Goal: Check status: Check status

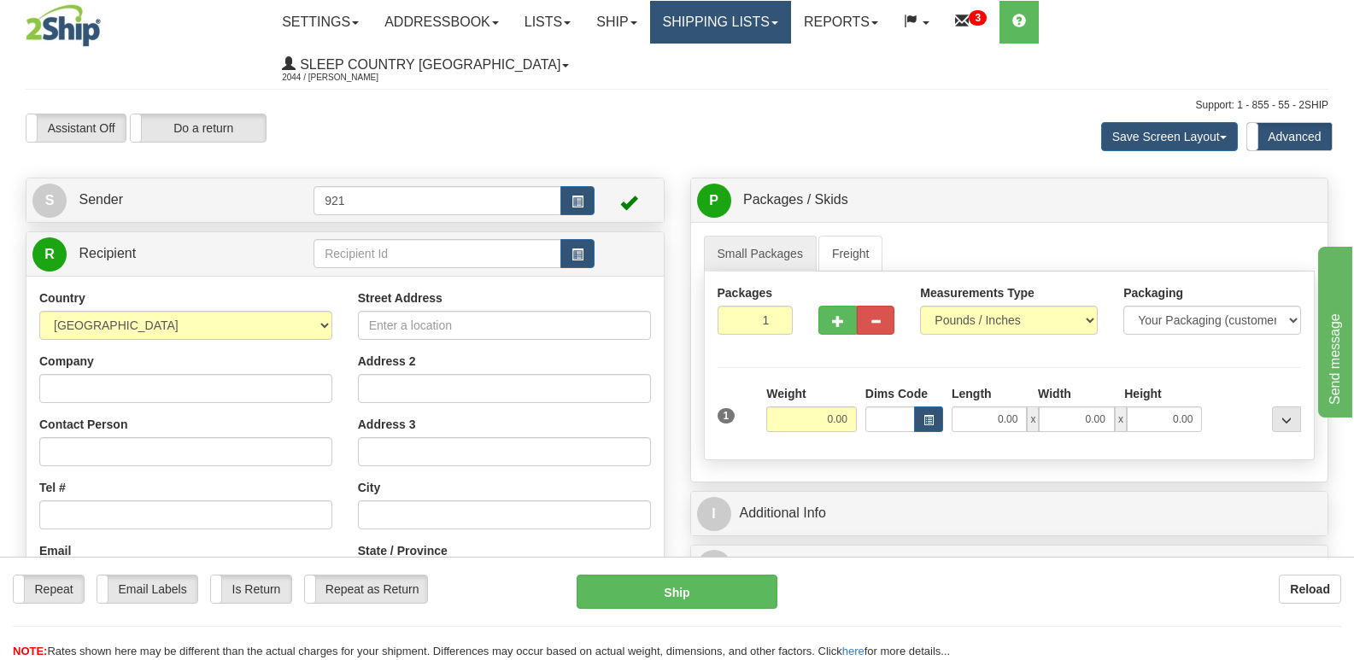
click at [784, 22] on link "Shipping lists" at bounding box center [720, 22] width 141 height 43
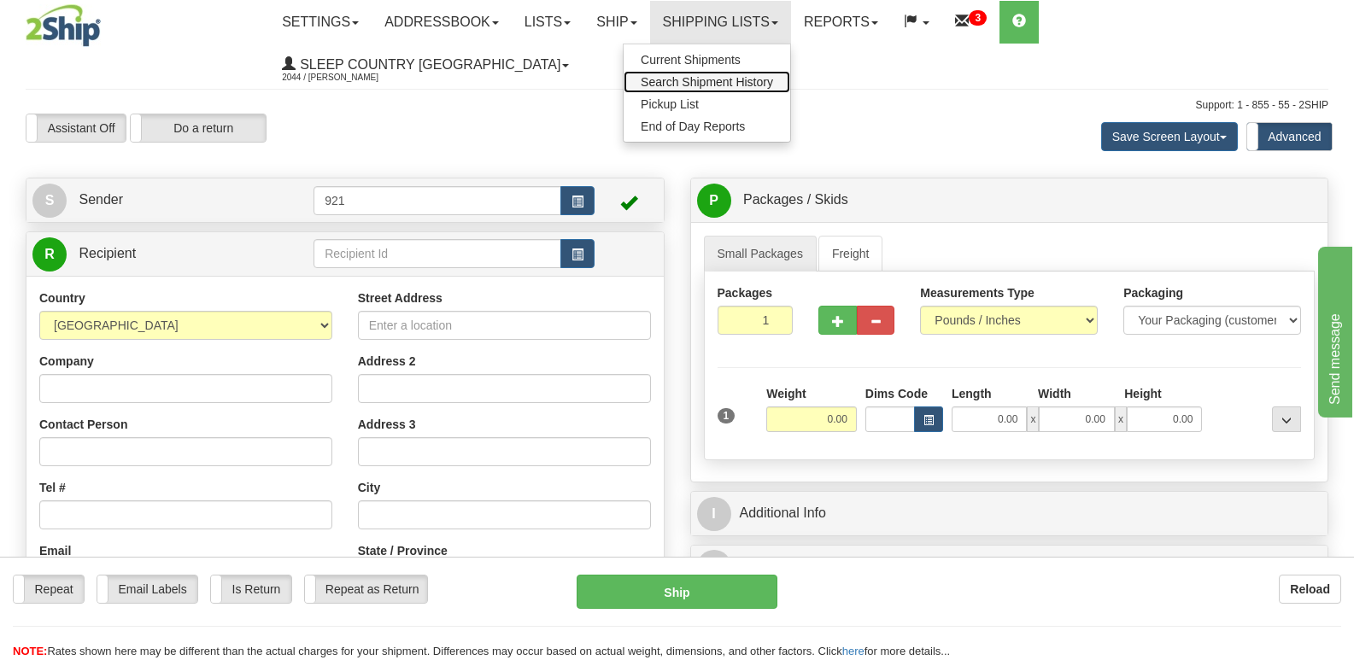
click at [773, 84] on span "Search Shipment History" at bounding box center [707, 82] width 132 height 14
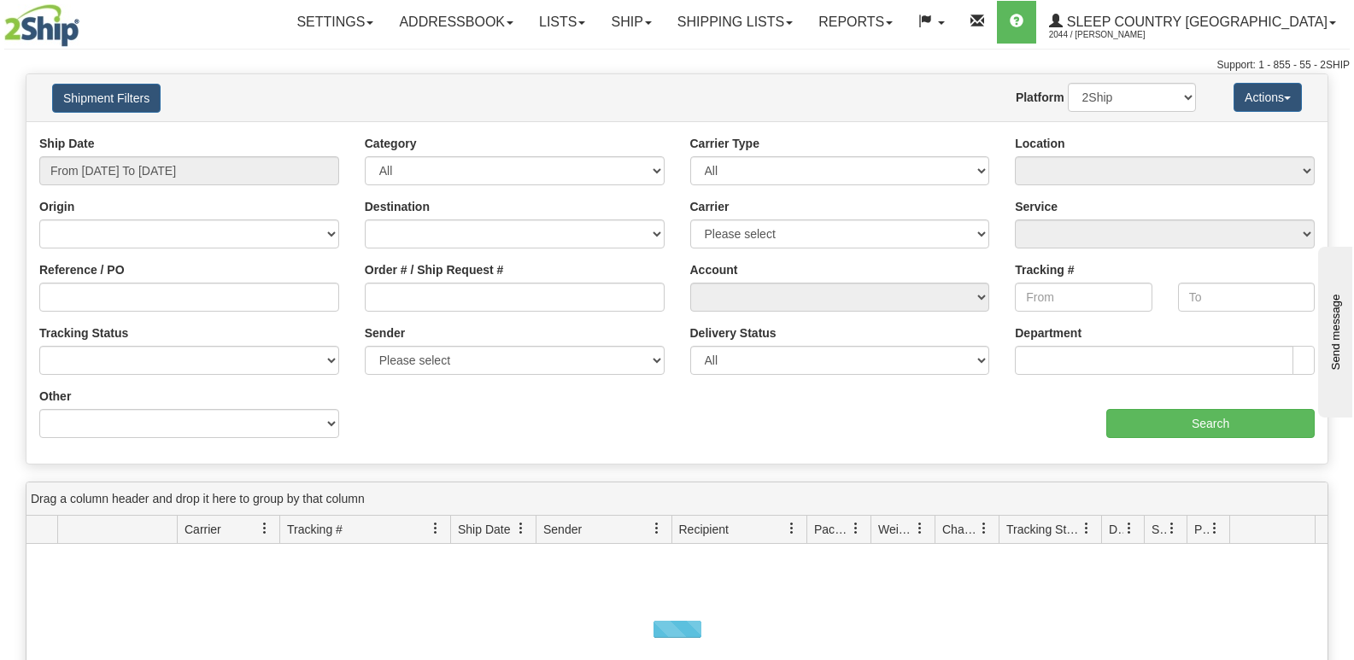
drag, startPoint x: 466, startPoint y: 105, endPoint x: 478, endPoint y: 108, distance: 13.3
click at [466, 104] on div "Website Agent Nothing selected Client User Platform 2Ship Imported" at bounding box center [730, 97] width 957 height 29
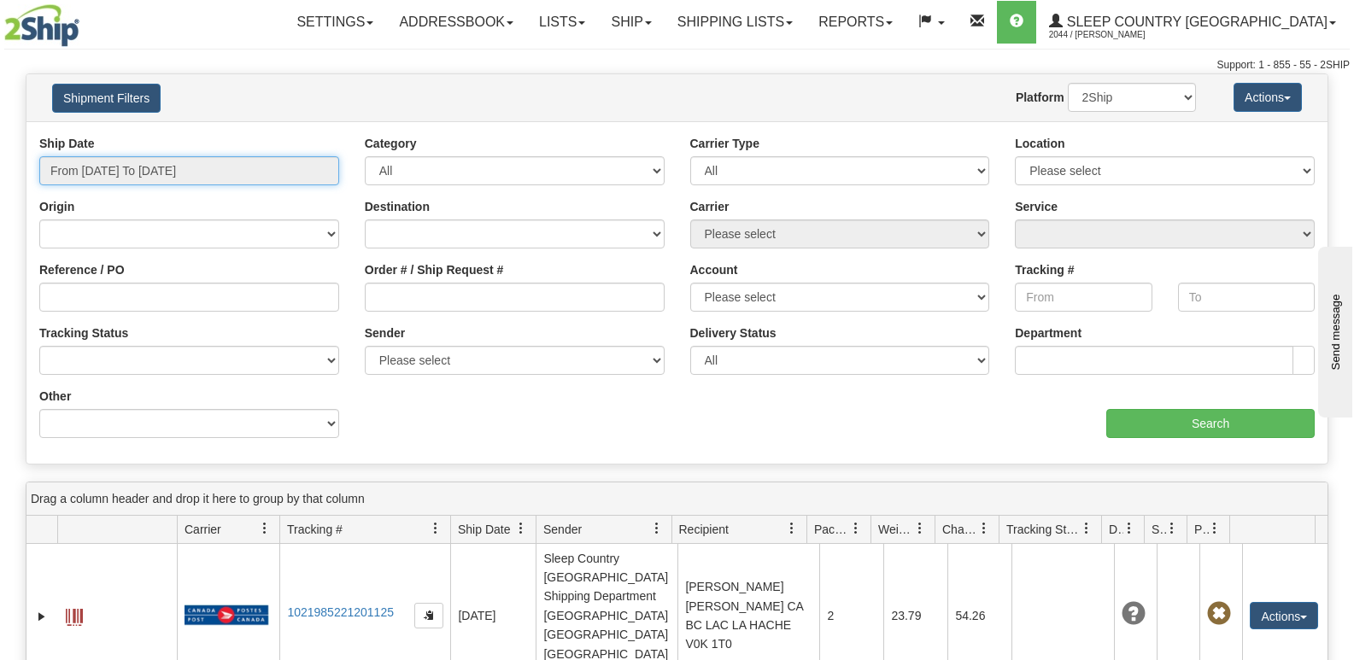
click at [239, 182] on input "From [DATE] To [DATE]" at bounding box center [189, 170] width 300 height 29
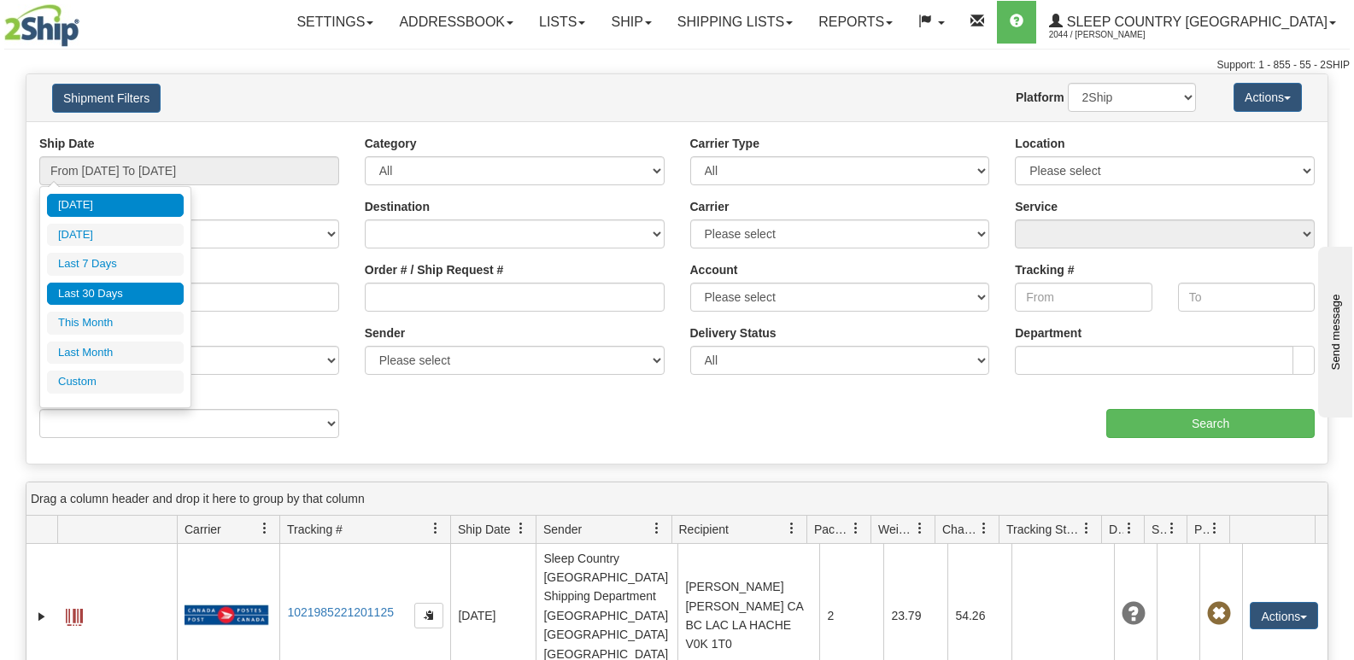
click at [126, 302] on li "Last 30 Days" at bounding box center [115, 294] width 137 height 23
type input "From [DATE] To [DATE]"
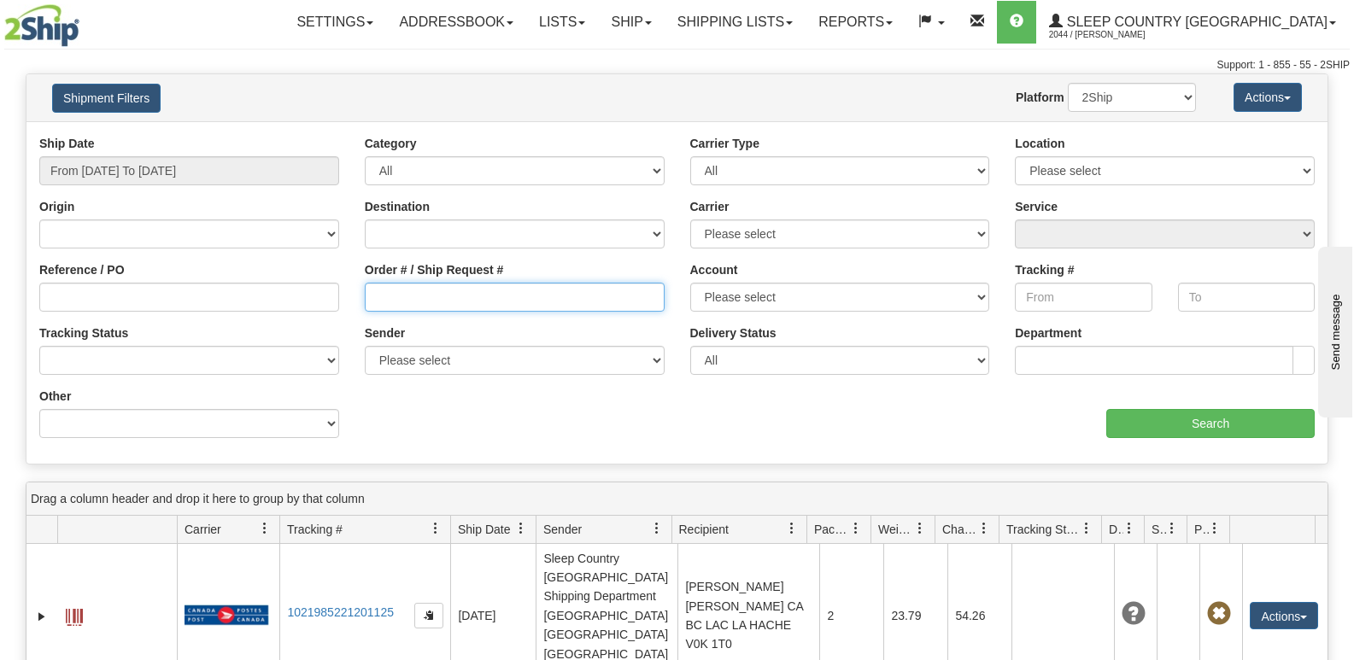
click at [533, 296] on input "Order # / Ship Request #" at bounding box center [515, 297] width 300 height 29
paste input "9000I153442"
type input "9000I153442"
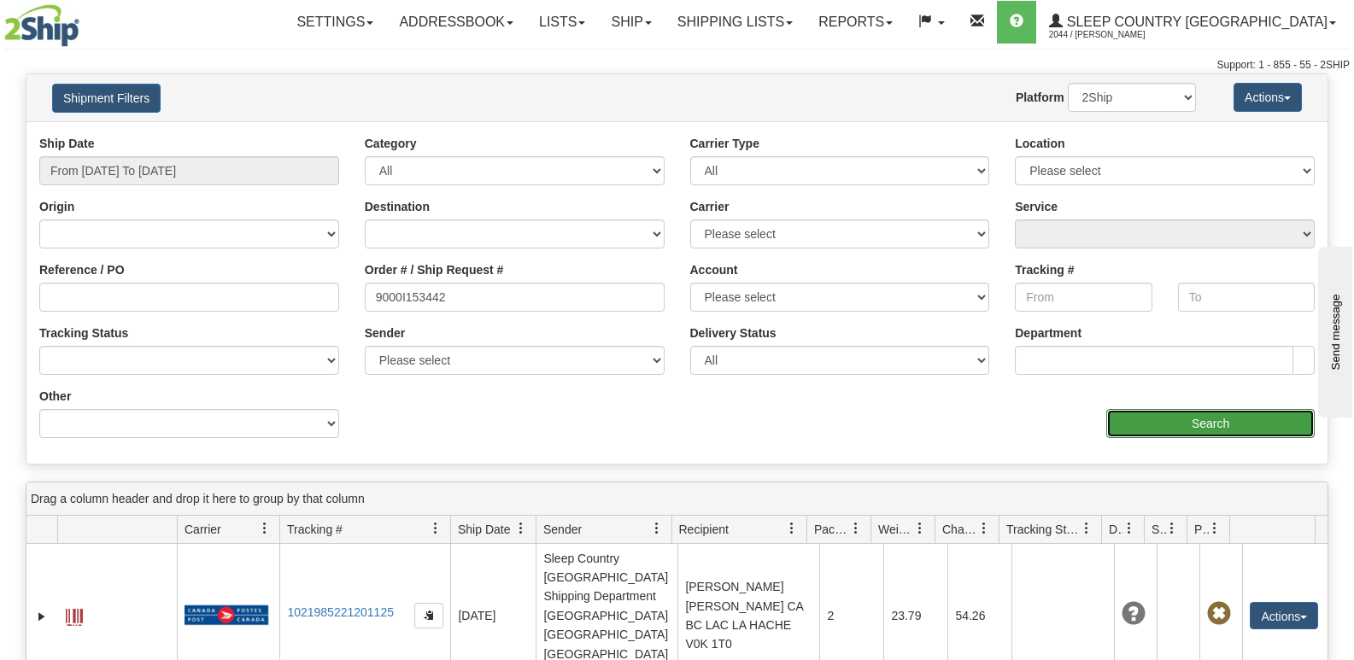
click at [1121, 419] on input "Search" at bounding box center [1210, 423] width 208 height 29
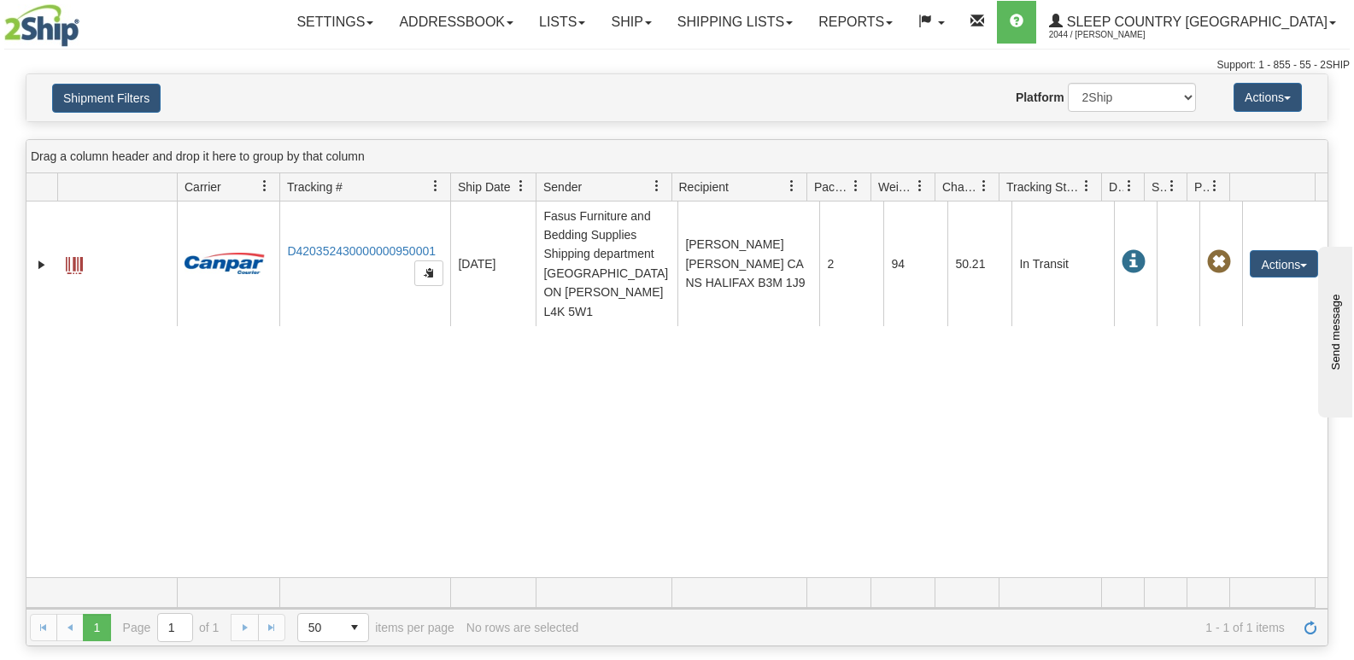
click at [580, 88] on div "Website Agent Nothing selected Client User Platform 2Ship Imported" at bounding box center [730, 97] width 957 height 29
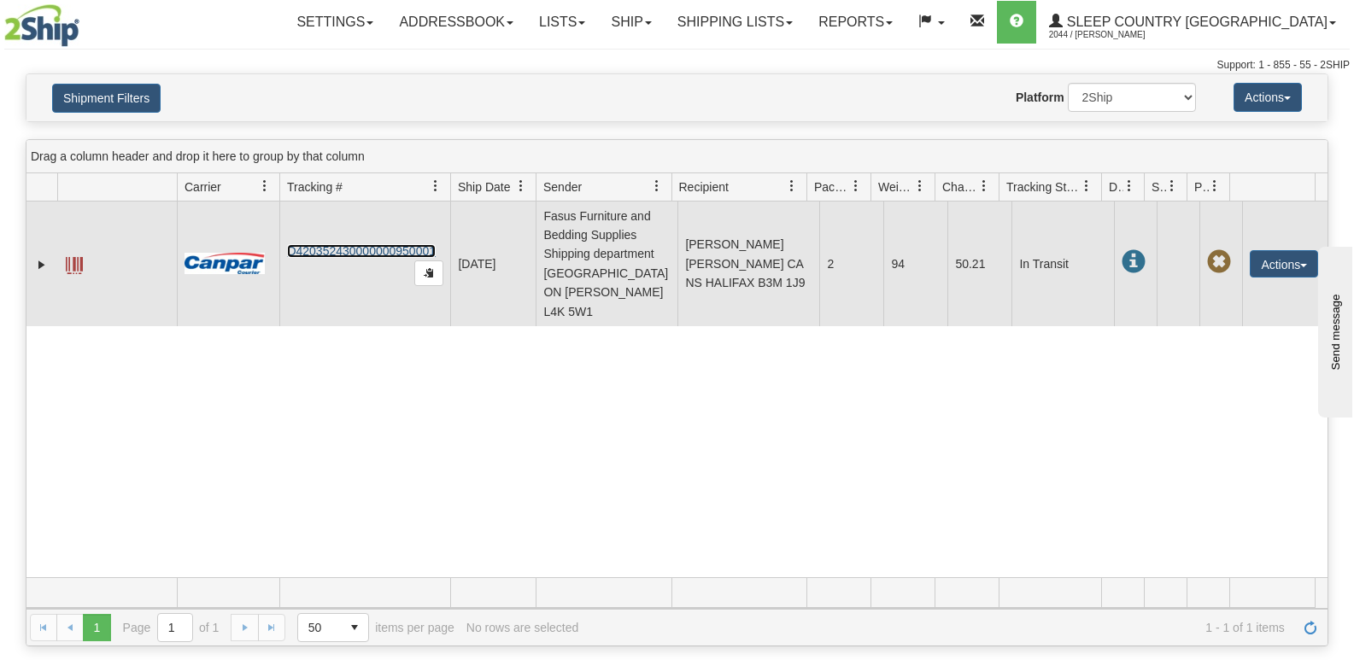
click at [383, 244] on link "D420352430000000950001" at bounding box center [361, 251] width 149 height 14
